Goal: Find specific page/section: Find specific page/section

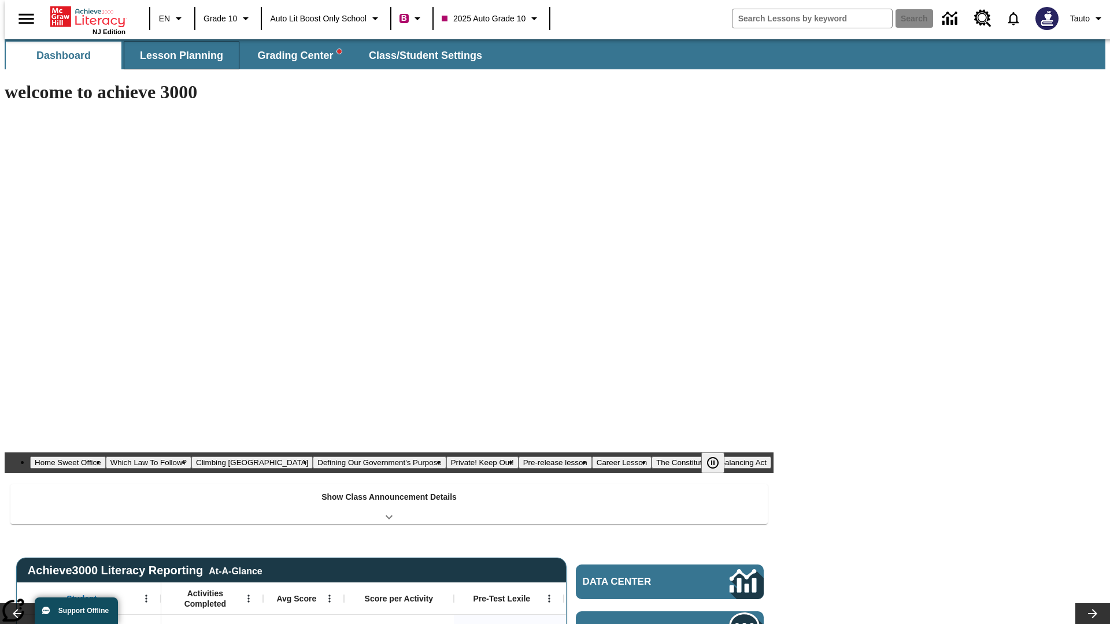
click at [177, 56] on span "Lesson Planning" at bounding box center [181, 55] width 83 height 13
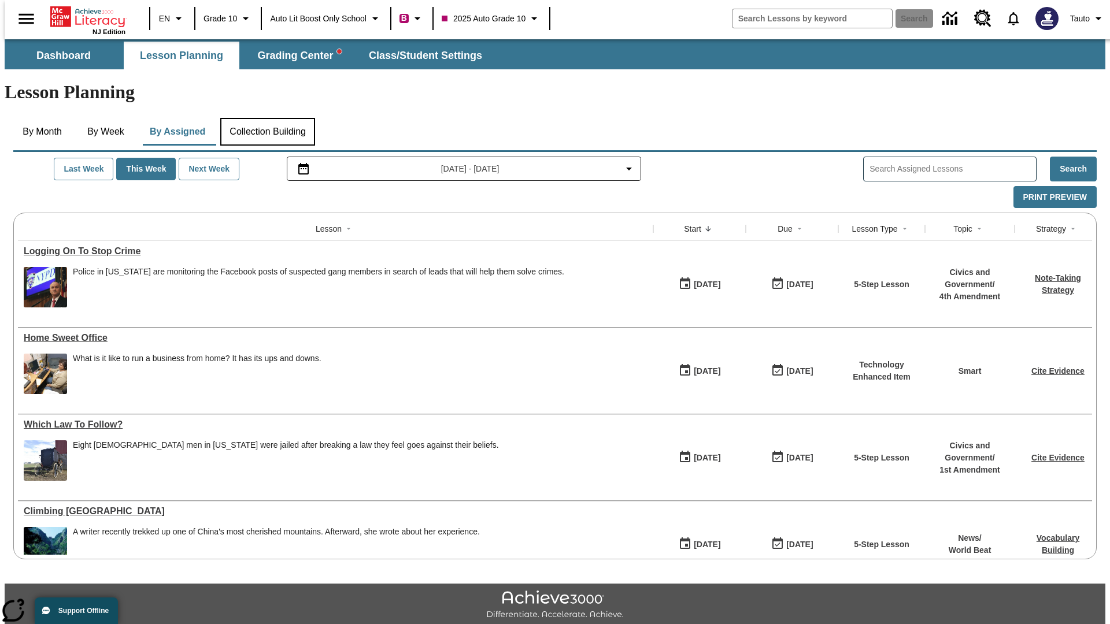
click at [267, 118] on button "Collection Building" at bounding box center [267, 132] width 95 height 28
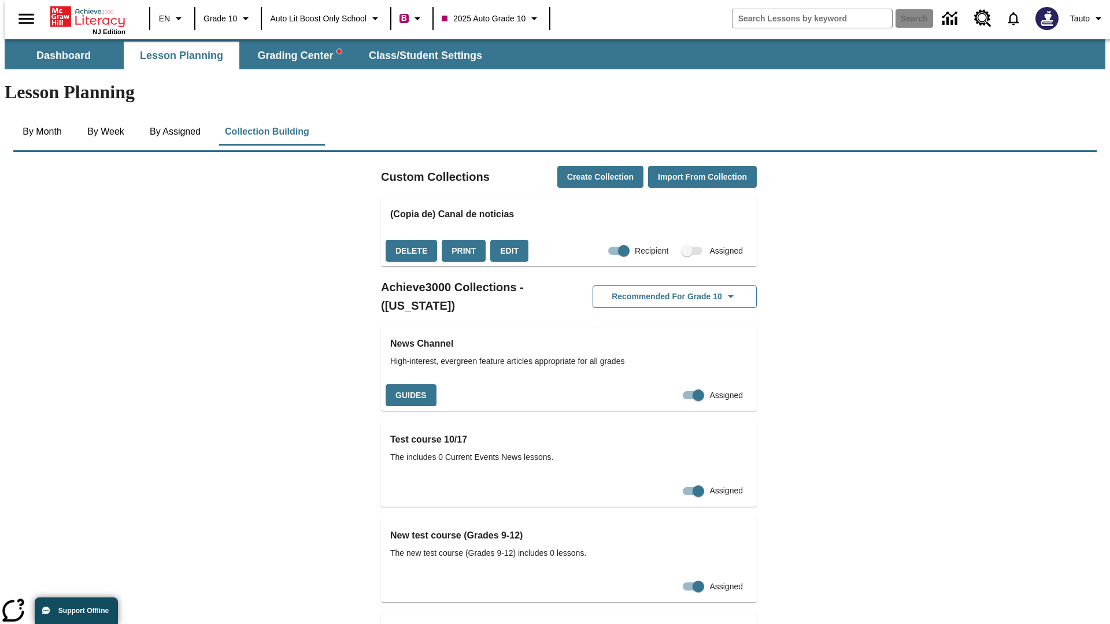
checkbox input "true"
